Goal: Information Seeking & Learning: Learn about a topic

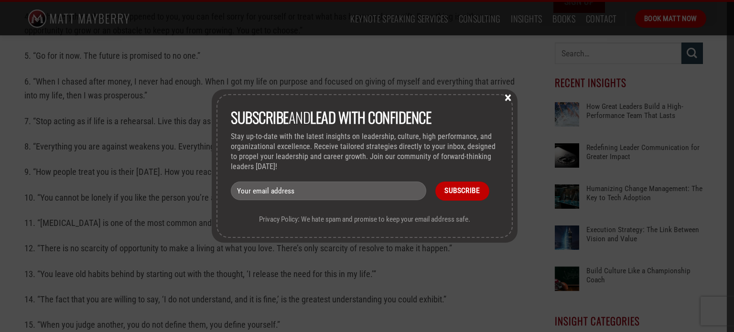
click at [511, 101] on button "×" at bounding box center [508, 97] width 14 height 9
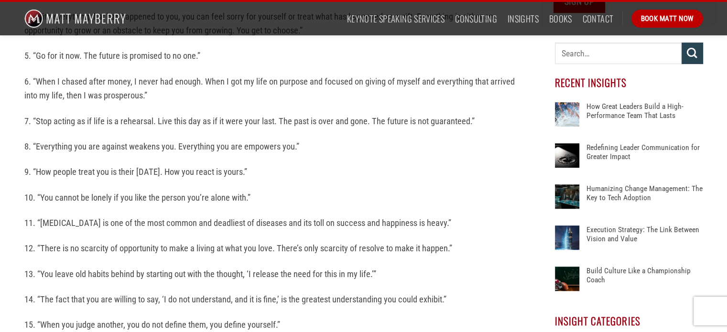
click at [718, 273] on div "We lost a beautiful soul and human being on [DATE]. [PERSON_NAME] was a pioneer…" at bounding box center [363, 289] width 727 height 900
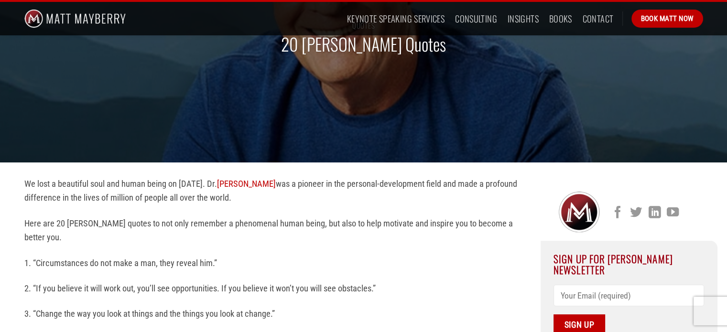
scroll to position [120, 0]
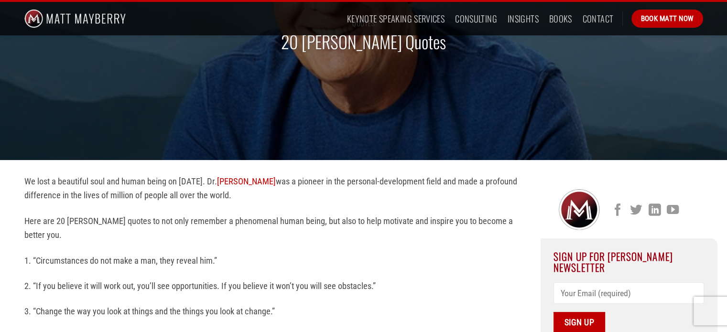
click at [683, 314] on p "Sign Up" at bounding box center [629, 308] width 151 height 51
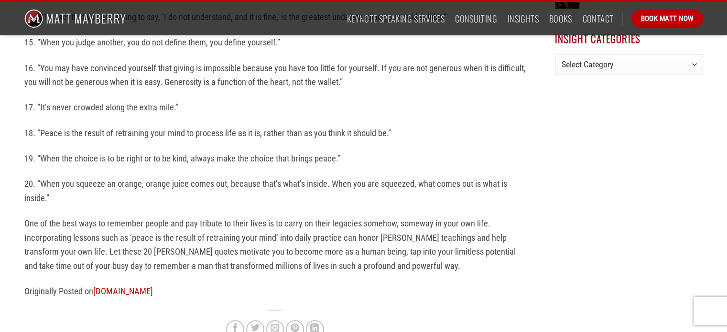
scroll to position [724, 0]
click at [452, 151] on p "19. “When the choice is to be right or to be kind, always make the choice that …" at bounding box center [275, 158] width 502 height 14
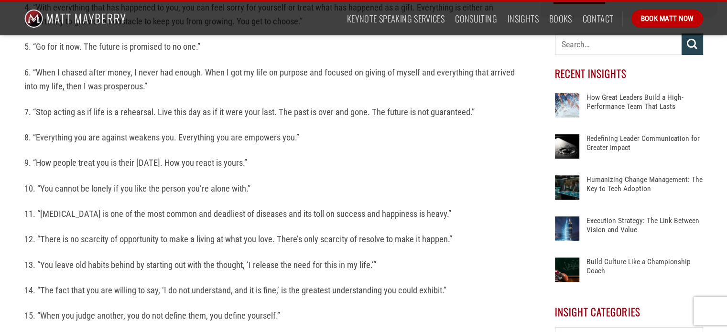
scroll to position [436, 0]
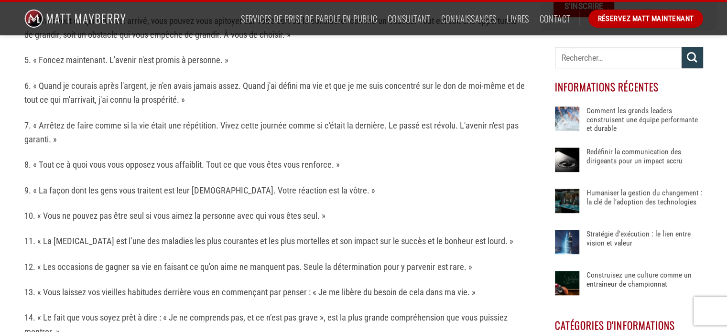
click at [32, 72] on div "Nous avons perdu une belle âme et un être humain le [DATE] Le [PERSON_NAME] éta…" at bounding box center [275, 265] width 502 height 815
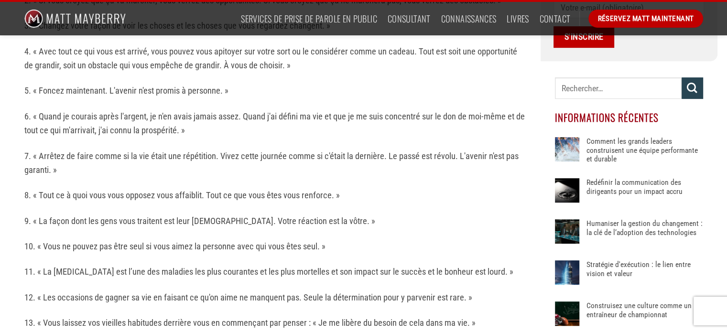
scroll to position [397, 0]
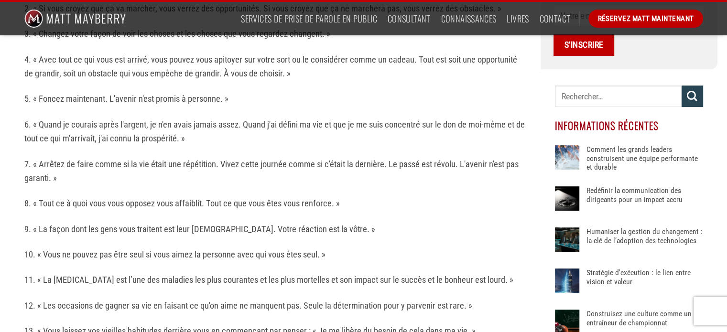
click at [422, 134] on p "6. « Quand je courais après l'argent, je n'en avais jamais assez. Quand j'ai dé…" at bounding box center [275, 132] width 502 height 28
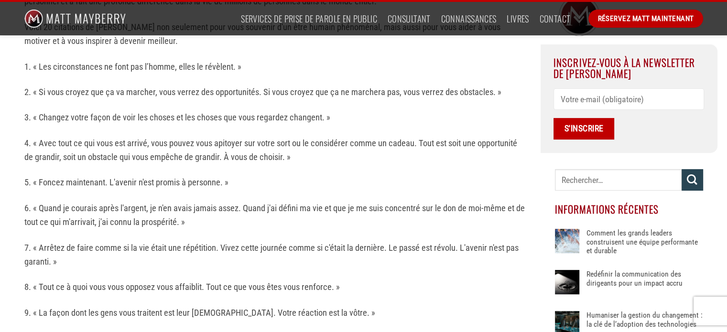
scroll to position [313, 0]
click at [437, 121] on p "3. « Changez votre façon de voir les choses et les choses que vous regardez cha…" at bounding box center [275, 118] width 502 height 14
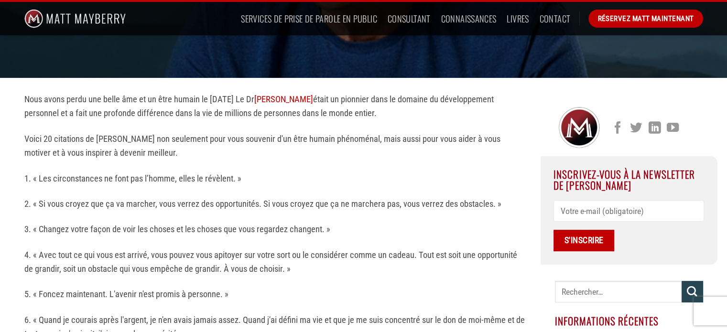
scroll to position [201, 0]
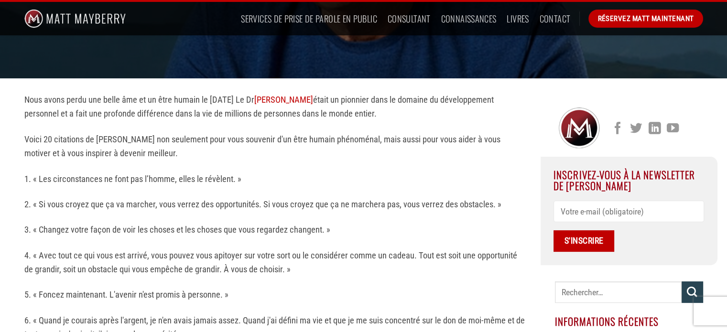
click at [431, 289] on p "5. « Foncez maintenant. L'avenir n'est promis à personne. »" at bounding box center [275, 295] width 502 height 14
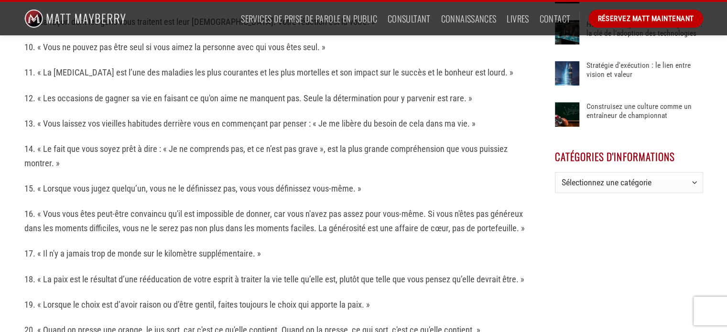
scroll to position [608, 0]
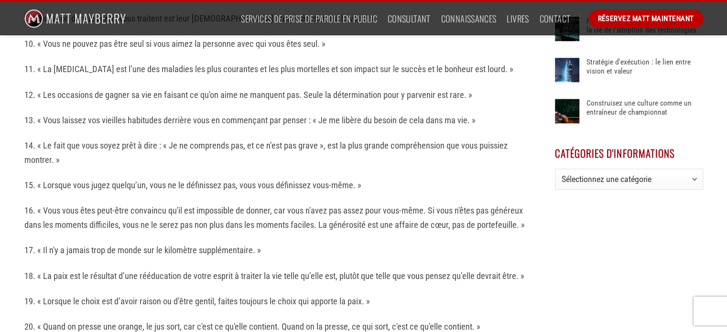
click at [629, 287] on div "Inscrivez-vous à la newsletter de [PERSON_NAME] S'inscrire Informations récente…" at bounding box center [629, 135] width 177 height 899
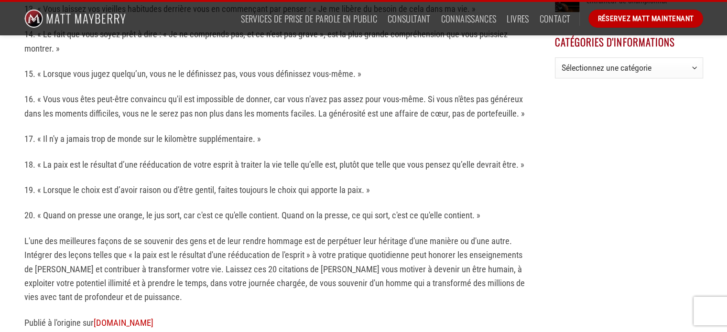
scroll to position [720, 0]
click at [572, 161] on div "Inscrivez-vous à la newsletter de [PERSON_NAME] S'inscrire Informations récente…" at bounding box center [629, 23] width 177 height 899
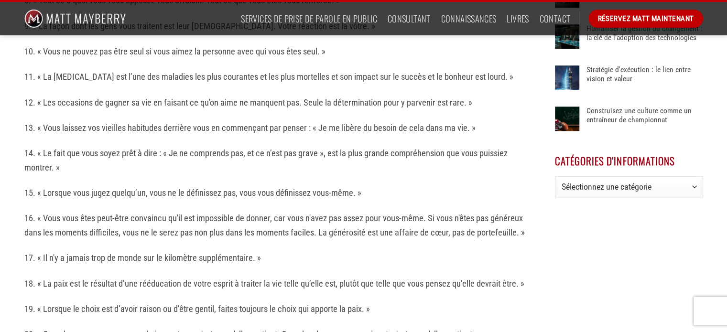
scroll to position [600, 0]
click at [63, 224] on font "16. « Vous vous êtes peut-être convaincu qu'il est impossible de donner, car vo…" at bounding box center [274, 226] width 500 height 24
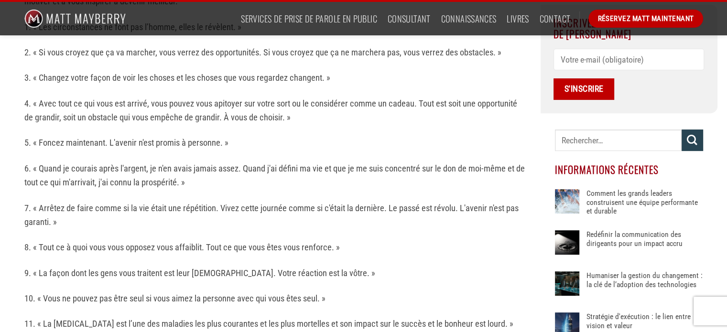
scroll to position [352, 0]
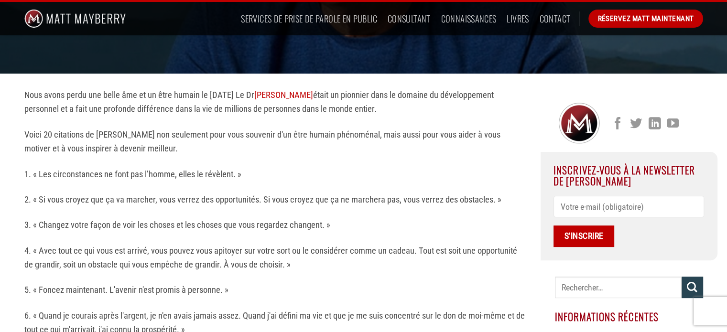
scroll to position [205, 0]
